Goal: Task Accomplishment & Management: Manage account settings

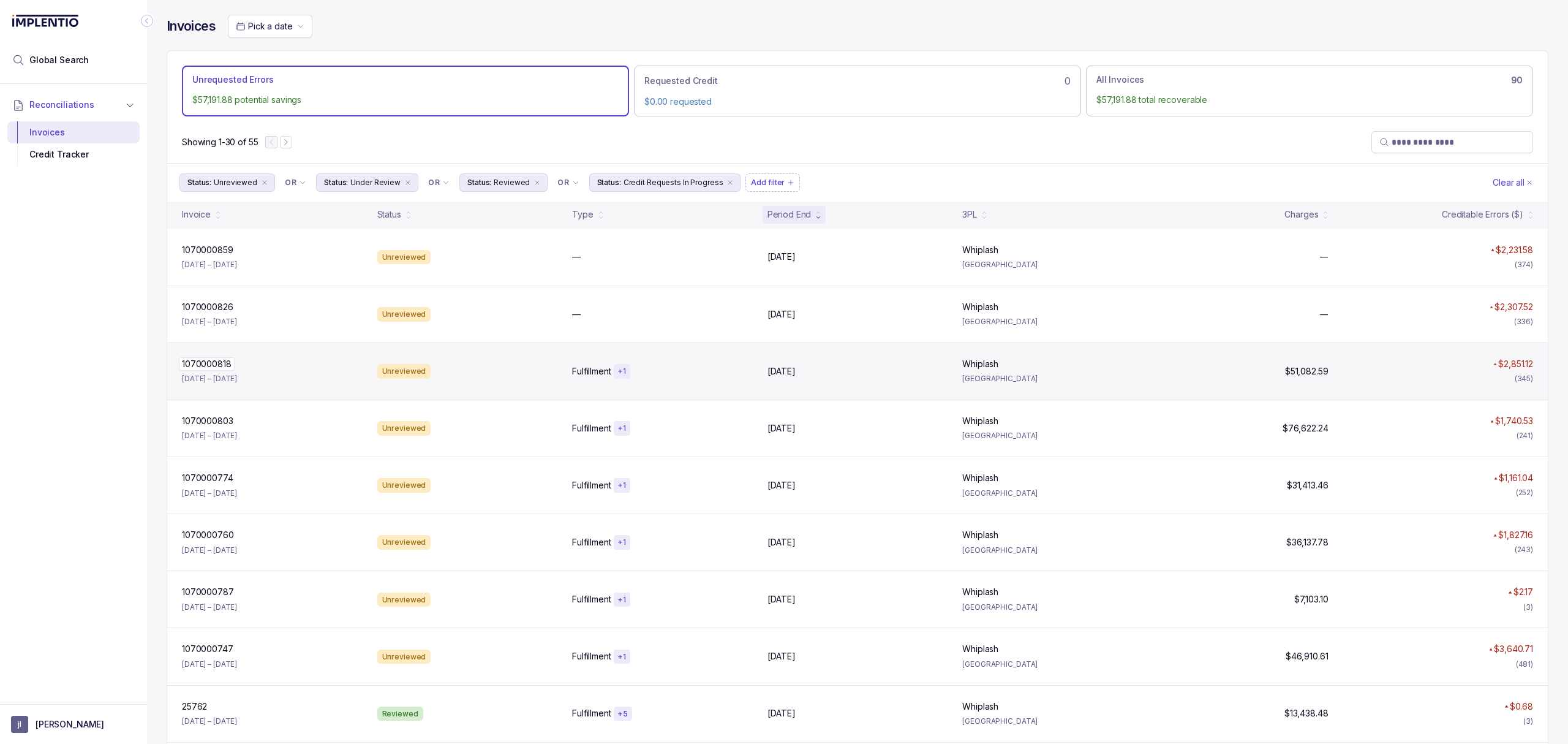
click at [231, 370] on p "1070000818" at bounding box center [206, 364] width 55 height 13
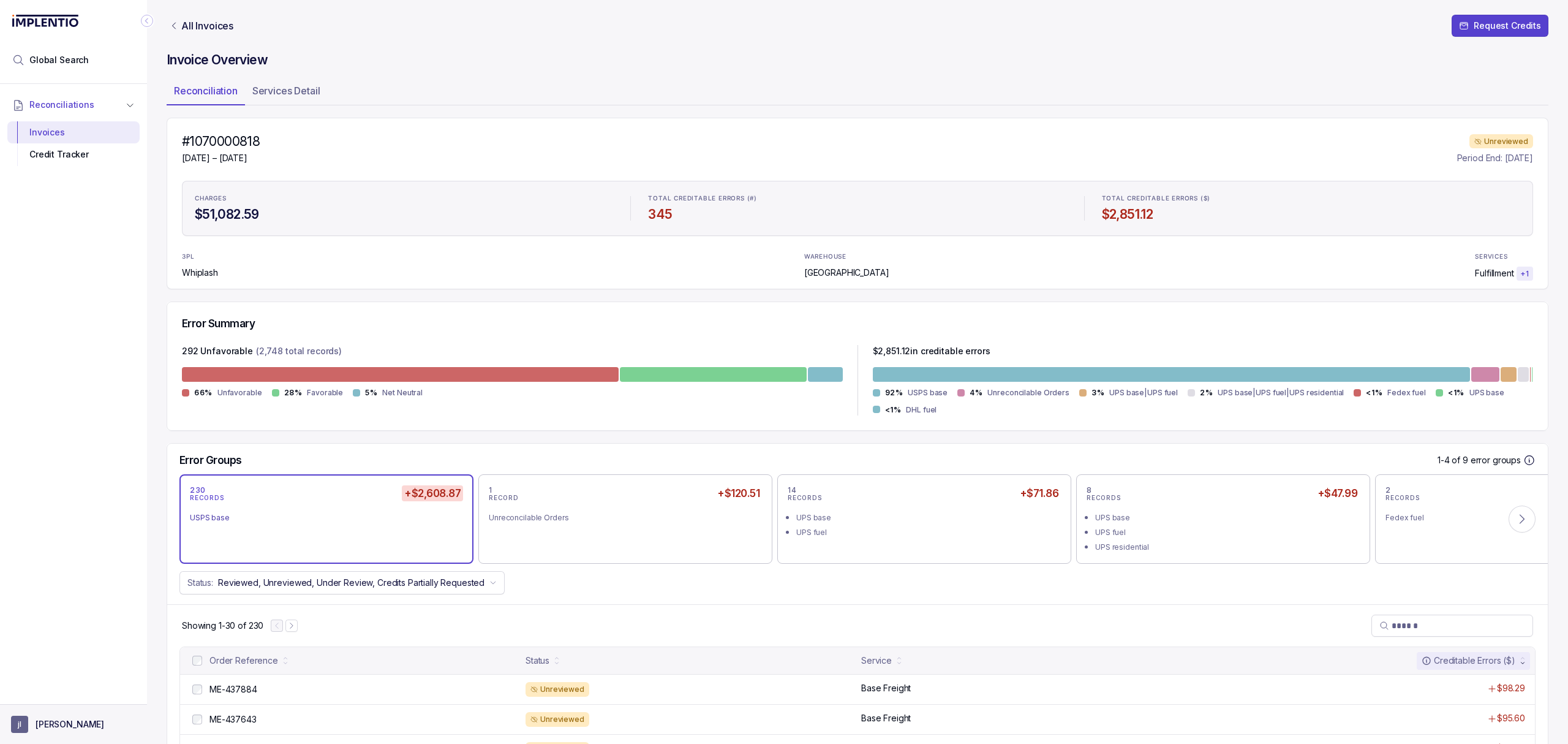
click at [45, 721] on p "[PERSON_NAME]" at bounding box center [70, 724] width 69 height 12
click at [80, 160] on div "Credit Tracker" at bounding box center [74, 154] width 113 height 22
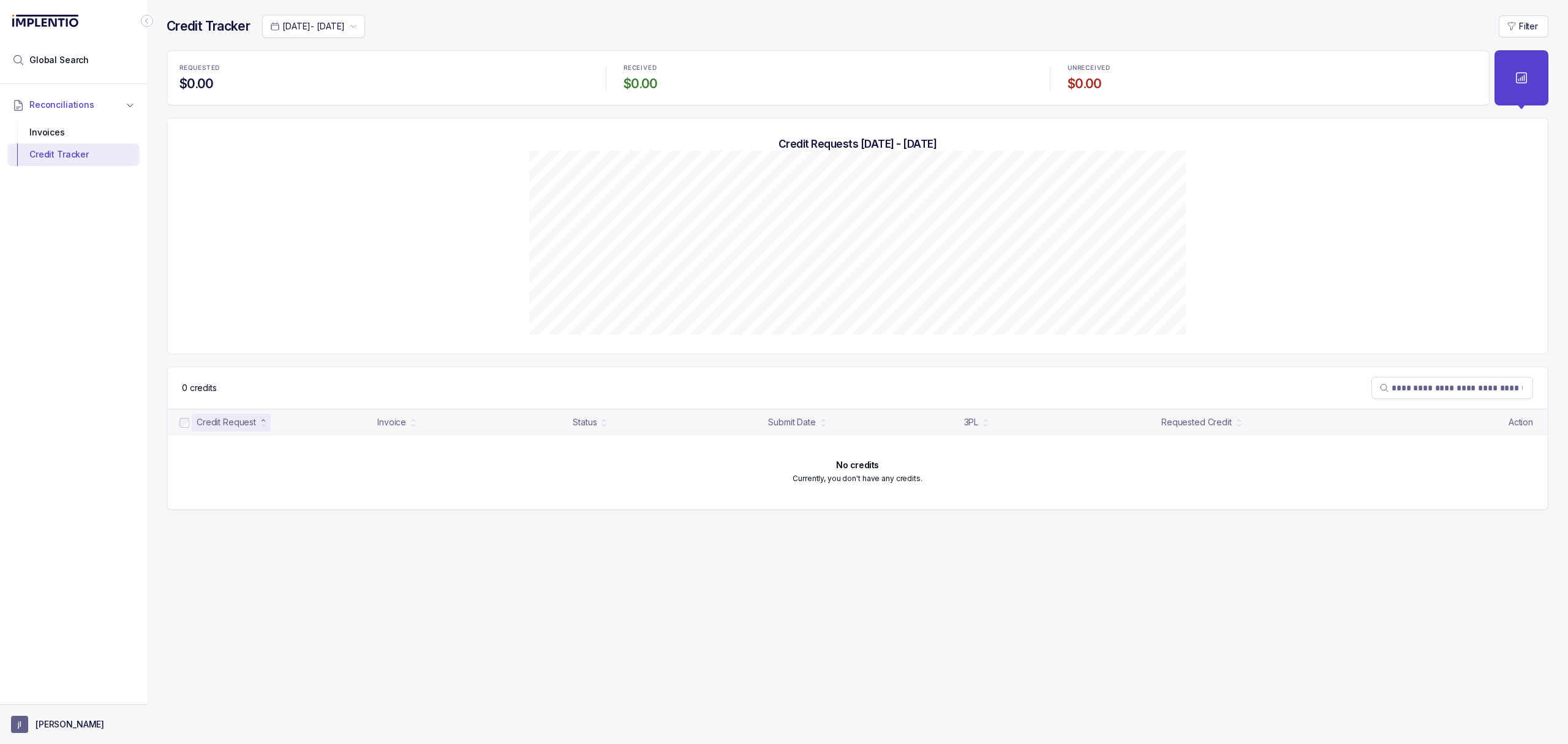
click at [82, 717] on button "[PERSON_NAME]" at bounding box center [73, 724] width 125 height 17
click at [62, 703] on p "Logout" at bounding box center [80, 697] width 102 height 12
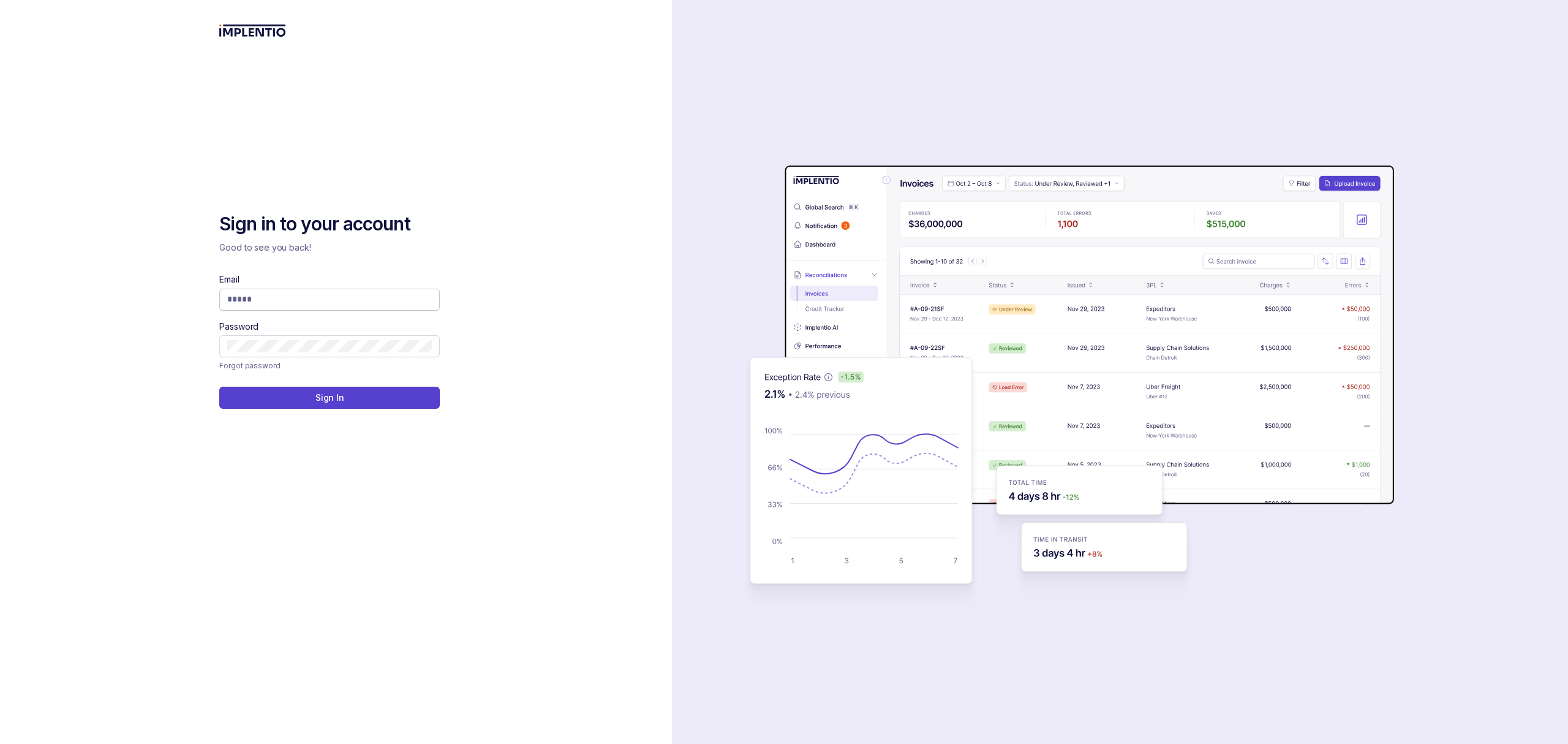
click at [275, 302] on input "Email" at bounding box center [329, 299] width 205 height 12
type input "****"
click at [429, 297] on icon at bounding box center [427, 299] width 12 height 12
click at [867, 93] on div "auth background image" at bounding box center [1120, 372] width 896 height 744
click at [280, 292] on span at bounding box center [330, 299] width 220 height 22
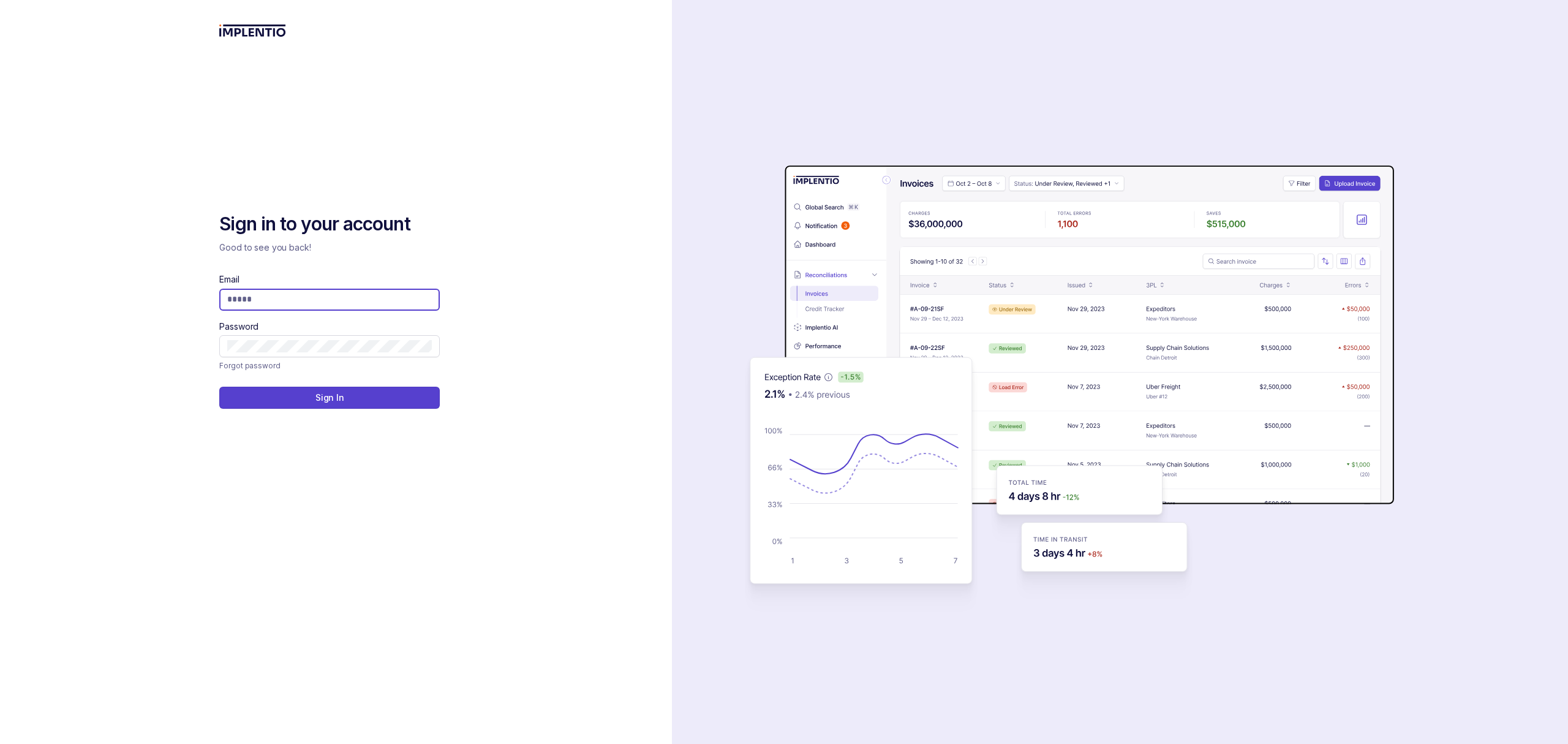
click at [280, 297] on input "Email" at bounding box center [329, 299] width 205 height 12
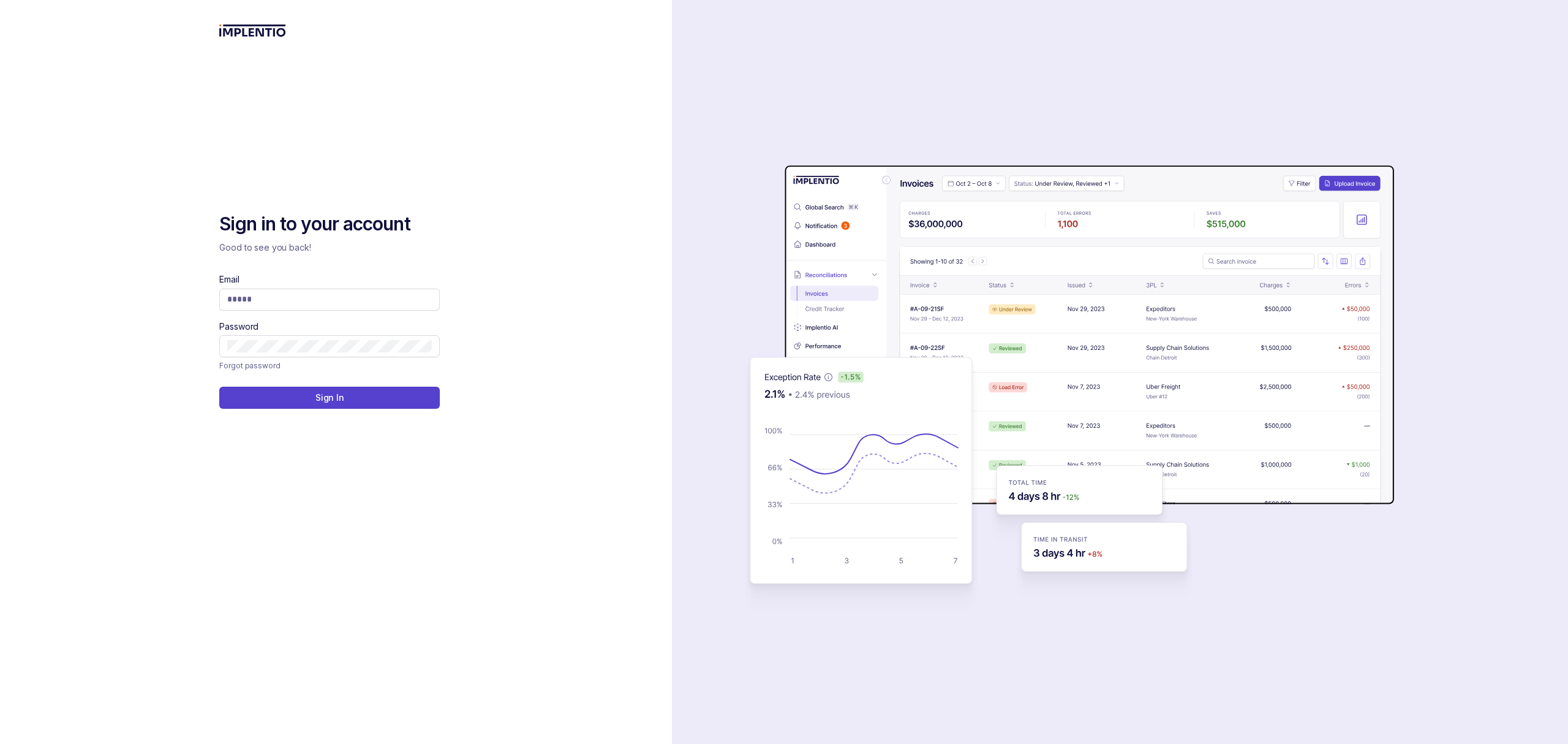
type input "**********"
